Goal: Task Accomplishment & Management: Manage account settings

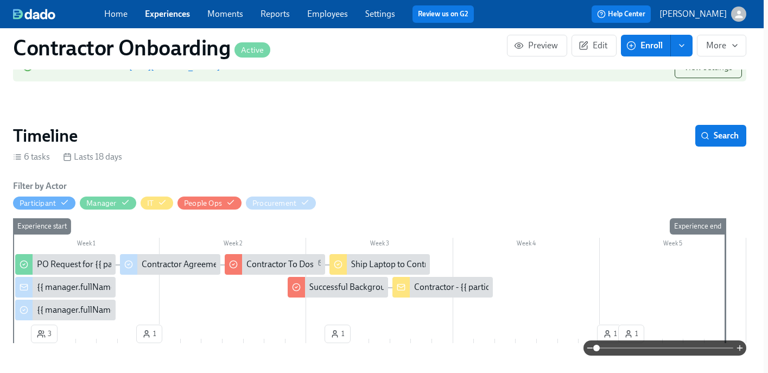
scroll to position [0, 4]
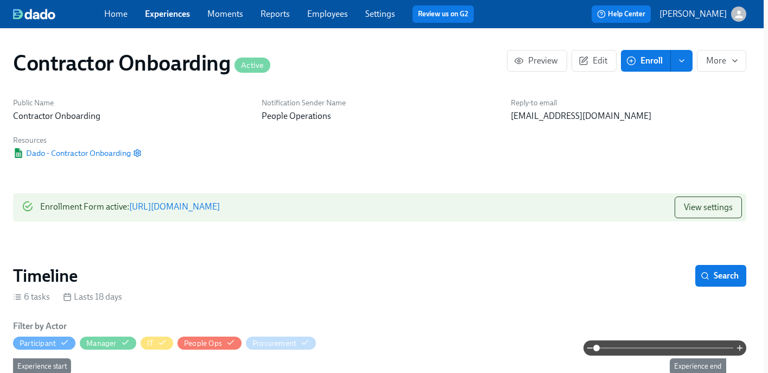
click at [167, 16] on link "Experiences" at bounding box center [167, 14] width 45 height 10
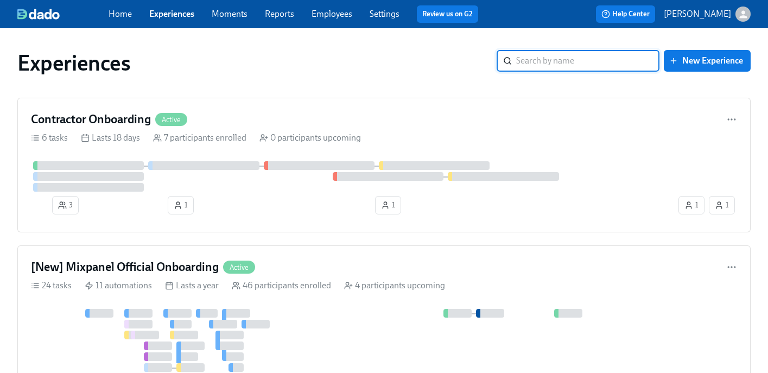
click at [531, 62] on input "search" at bounding box center [587, 61] width 143 height 22
type input "o"
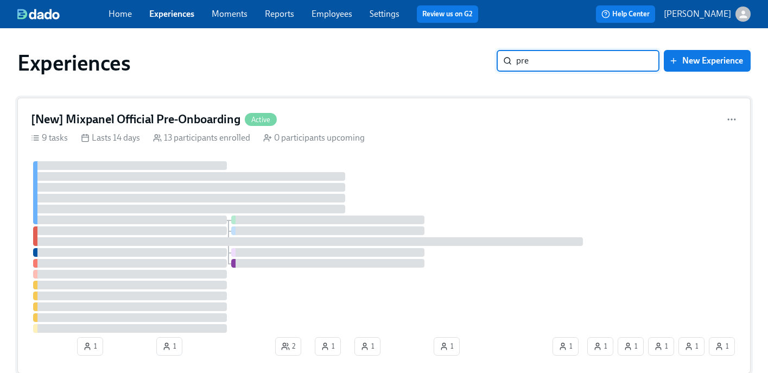
type input "pre"
click at [350, 106] on div "[New] Mixpanel Official Pre-Onboarding Active 9 tasks Lasts 14 days 13 particip…" at bounding box center [383, 236] width 733 height 276
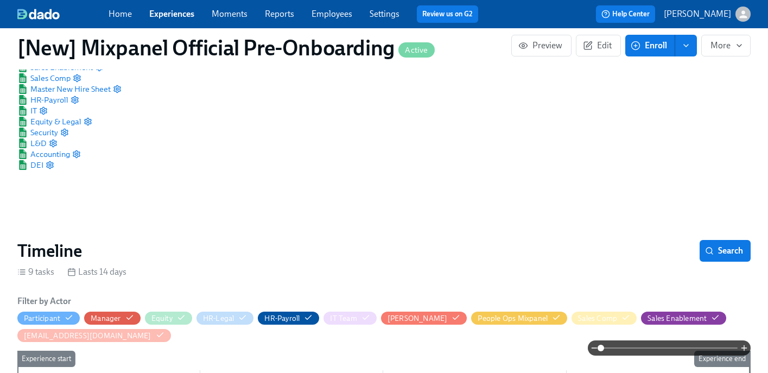
scroll to position [94, 0]
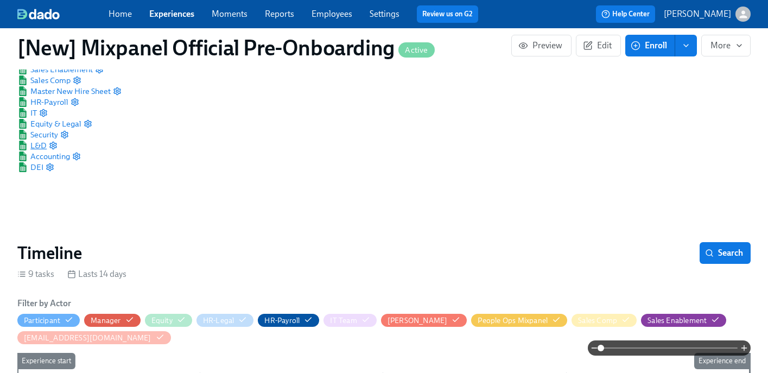
click at [39, 145] on span "L&D" at bounding box center [31, 145] width 29 height 11
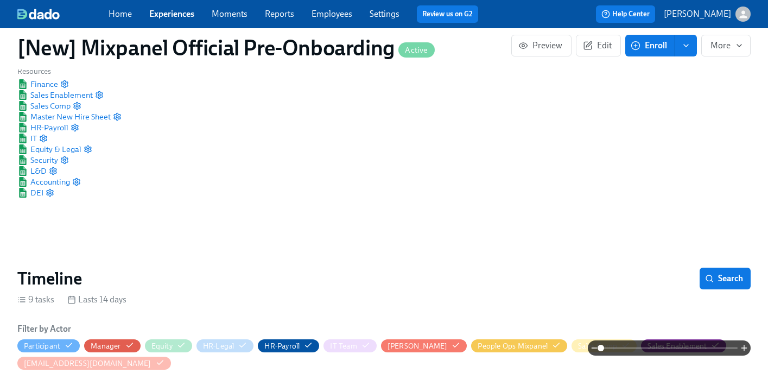
scroll to position [69, 0]
click at [39, 150] on span "Equity & Legal" at bounding box center [49, 148] width 64 height 11
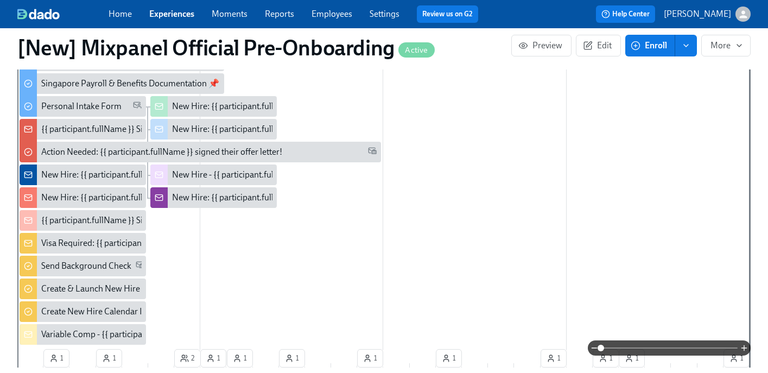
scroll to position [524, 0]
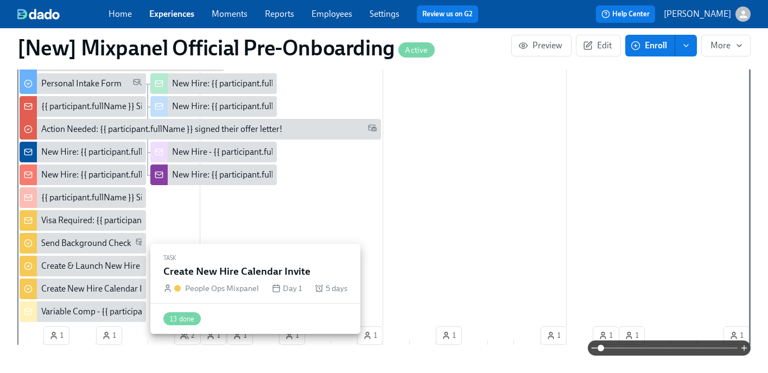
click at [68, 289] on div "Create New Hire Calendar Invite" at bounding box center [100, 289] width 119 height 12
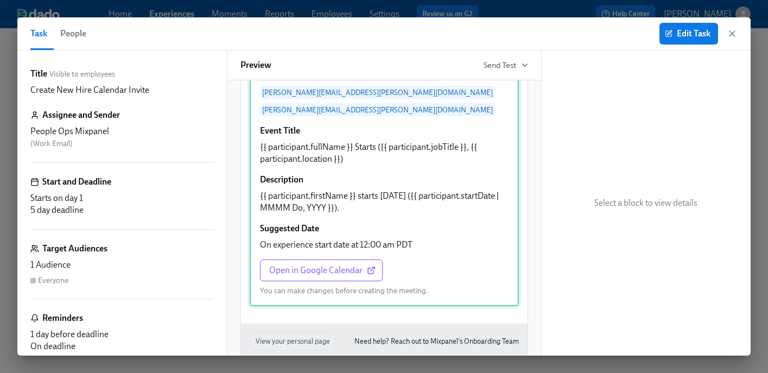
scroll to position [233, 0]
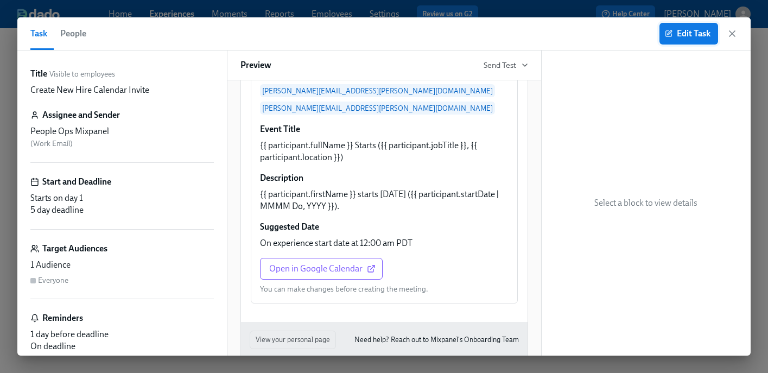
click at [677, 37] on span "Edit Task" at bounding box center [688, 33] width 43 height 11
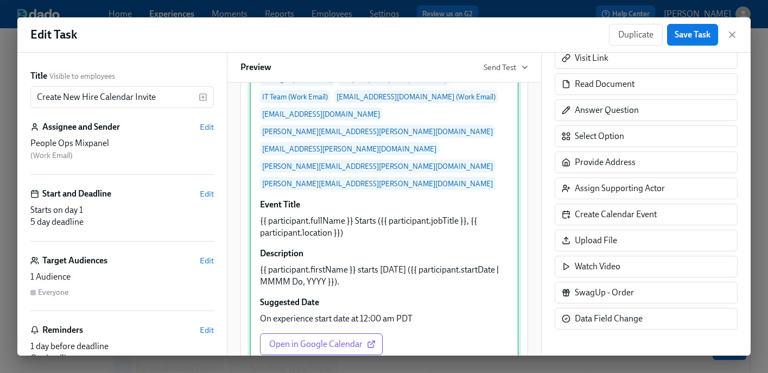
scroll to position [159, 0]
click at [469, 191] on div "Who should be invited Manager (Work Email) People Ops Mixpanel (Work Email) IT …" at bounding box center [384, 214] width 269 height 334
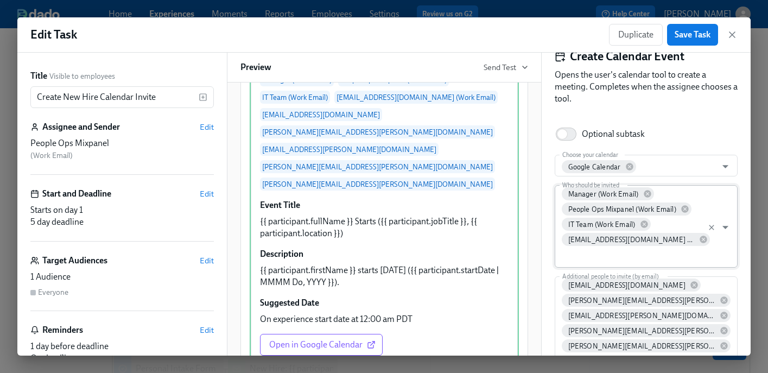
scroll to position [32, 0]
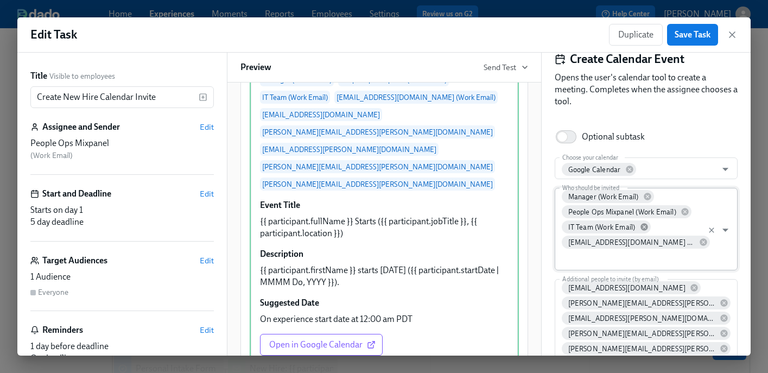
click at [642, 226] on icon at bounding box center [644, 227] width 9 height 9
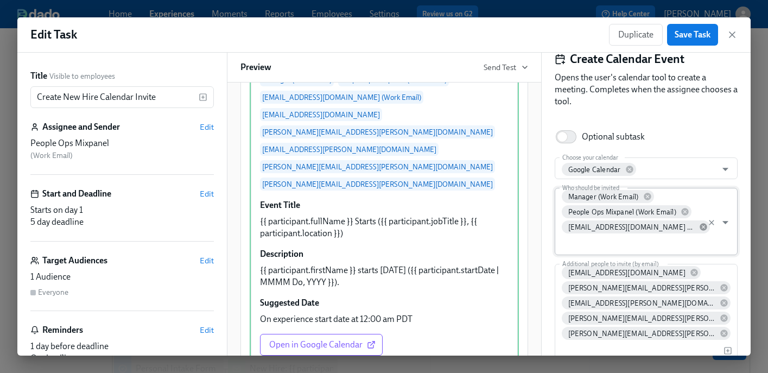
click at [700, 230] on icon at bounding box center [703, 227] width 7 height 7
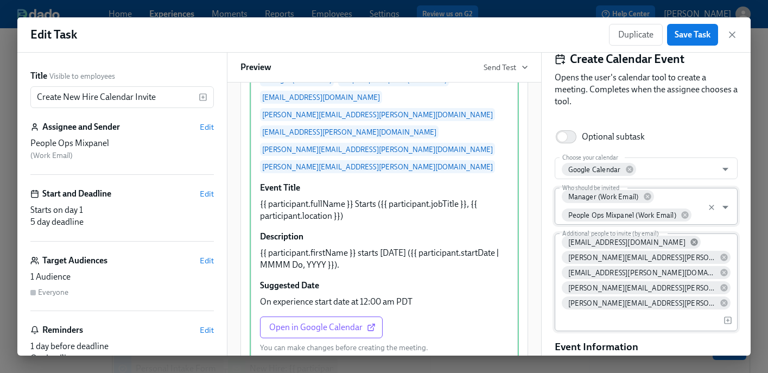
click at [690, 242] on icon at bounding box center [694, 242] width 9 height 9
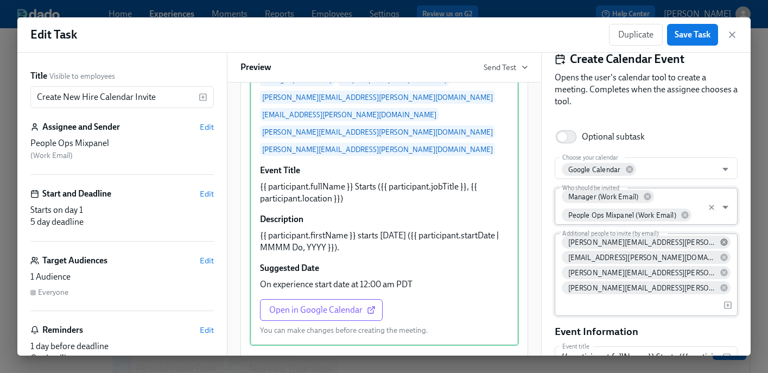
click at [720, 242] on icon at bounding box center [724, 242] width 9 height 9
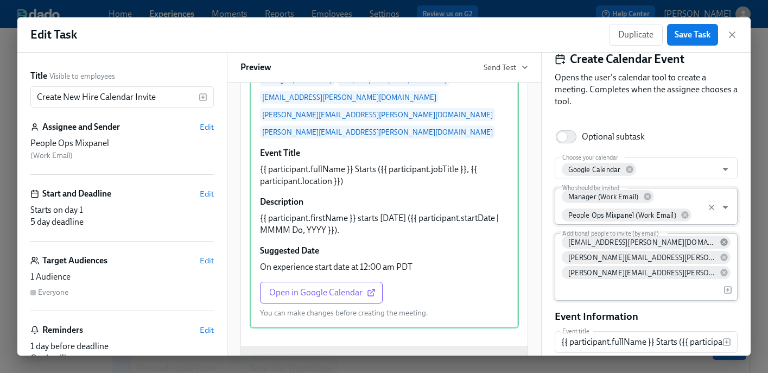
click at [720, 242] on icon at bounding box center [723, 242] width 7 height 7
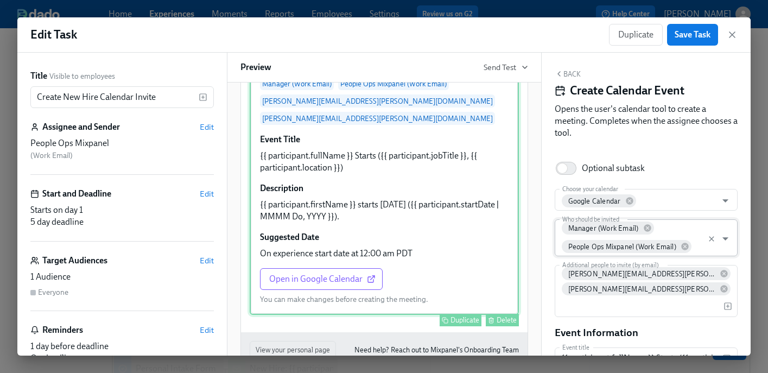
scroll to position [149, 0]
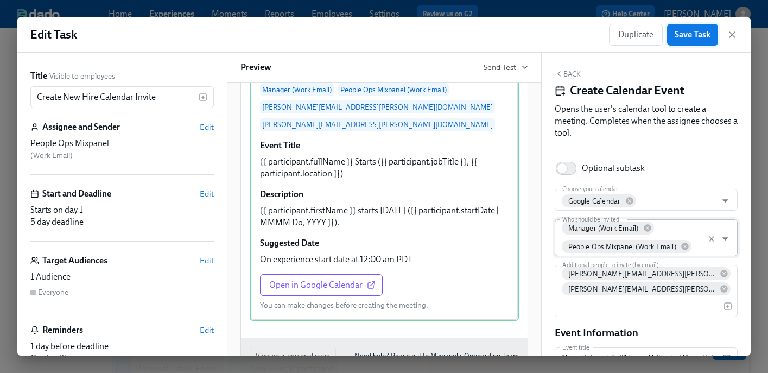
click at [697, 34] on span "Save Task" at bounding box center [693, 34] width 36 height 11
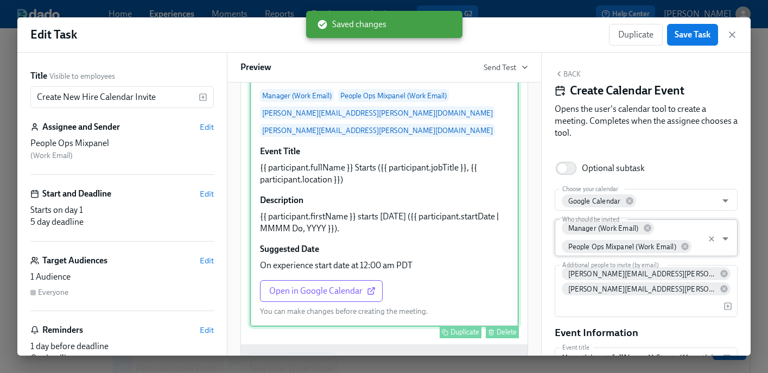
scroll to position [148, 0]
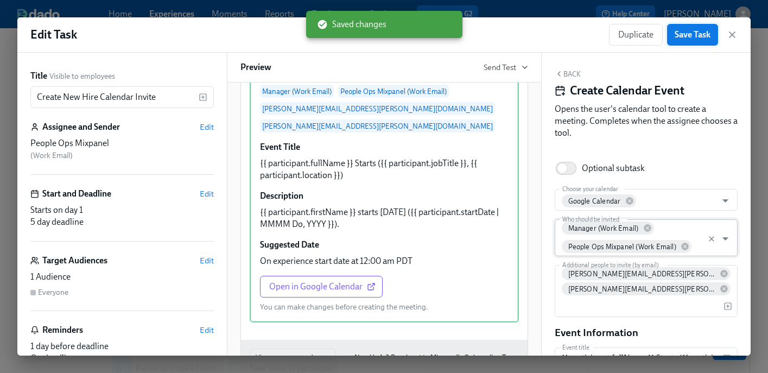
click at [696, 41] on button "Save Task" at bounding box center [692, 35] width 51 height 22
click at [731, 35] on icon "button" at bounding box center [732, 34] width 11 height 11
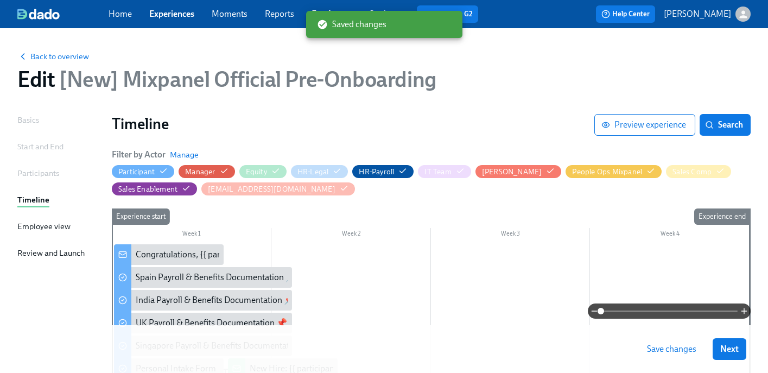
click at [671, 347] on span "Save changes" at bounding box center [671, 349] width 49 height 11
